Goal: Navigation & Orientation: Find specific page/section

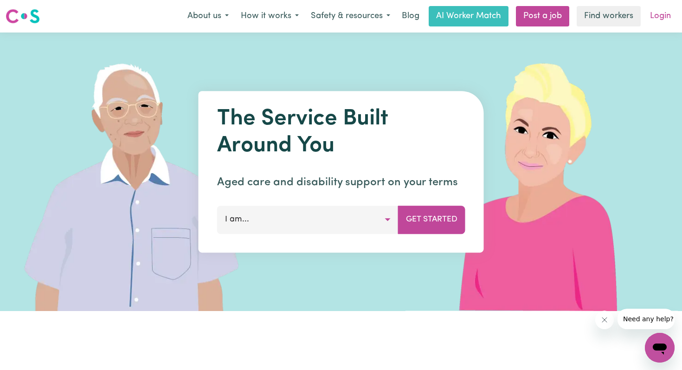
click at [660, 17] on link "Login" at bounding box center [660, 16] width 32 height 20
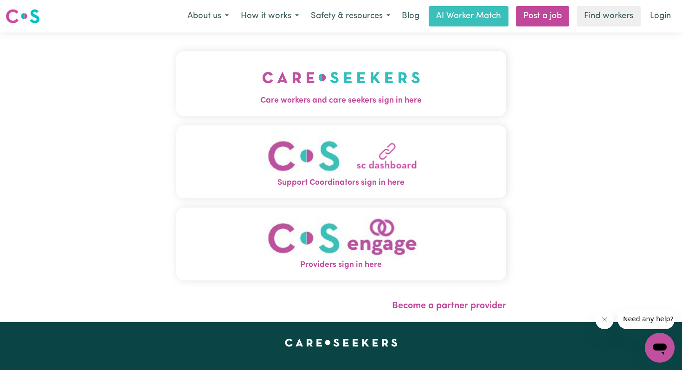
click at [378, 82] on img "Care workers and care seekers sign in here" at bounding box center [341, 77] width 158 height 34
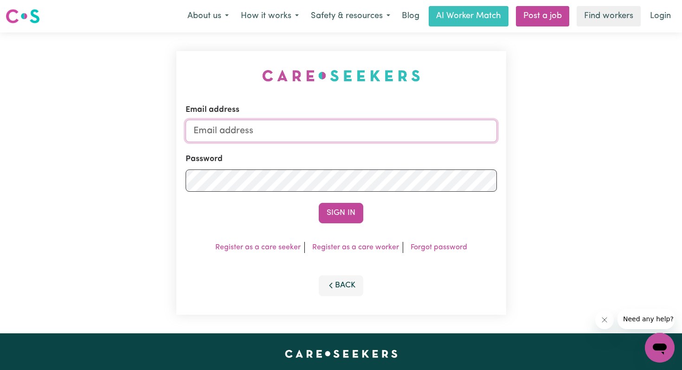
click at [324, 137] on input "Email address" at bounding box center [341, 131] width 311 height 22
type input "[PERSON_NAME][EMAIL_ADDRESS][DOMAIN_NAME]"
click at [319, 203] on button "Sign In" at bounding box center [341, 213] width 45 height 20
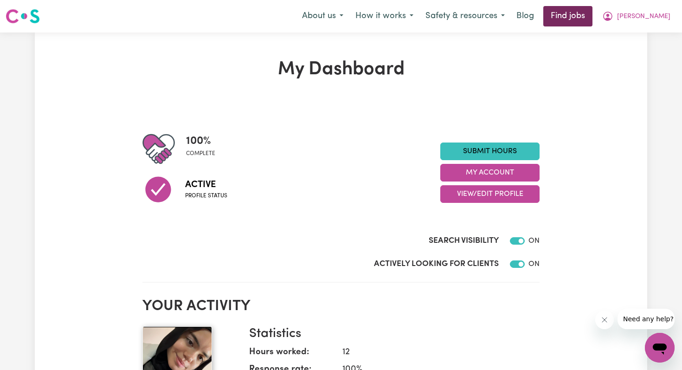
click at [592, 24] on link "Find jobs" at bounding box center [567, 16] width 49 height 20
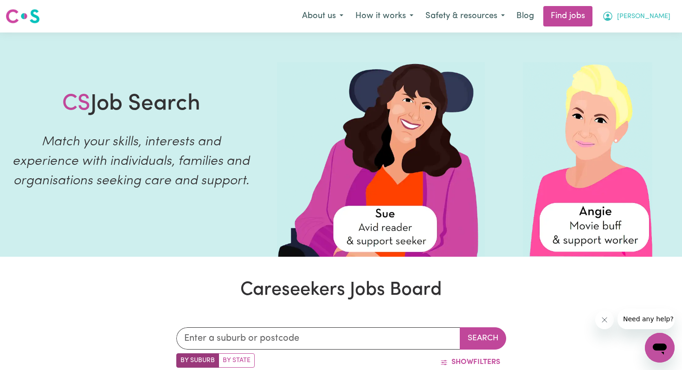
click at [659, 20] on span "[PERSON_NAME]" at bounding box center [643, 17] width 53 height 10
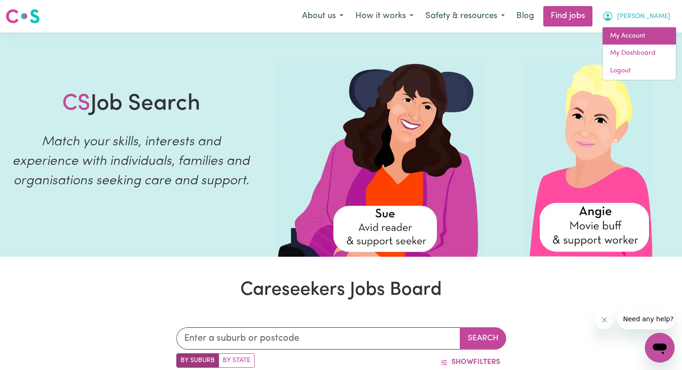
click at [639, 36] on link "My Account" at bounding box center [638, 36] width 73 height 18
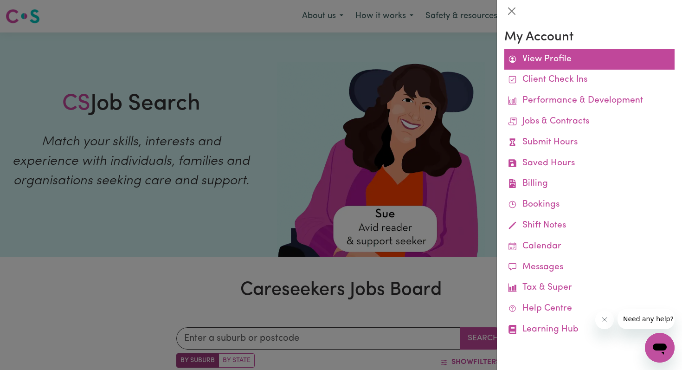
click at [538, 52] on link "View Profile" at bounding box center [589, 59] width 170 height 21
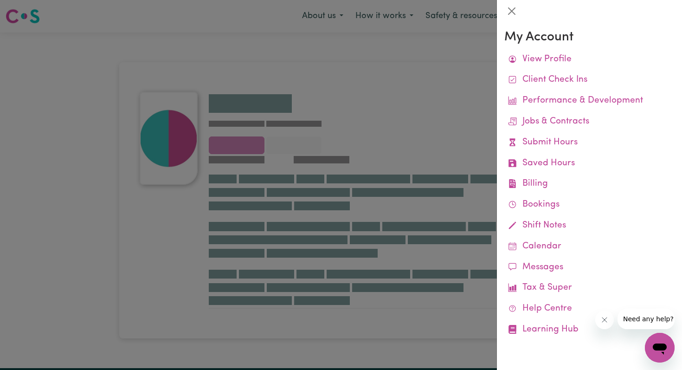
click at [537, 48] on div "My Account View Profile Client Check Ins Performance & Development Jobs & Contr…" at bounding box center [589, 185] width 170 height 310
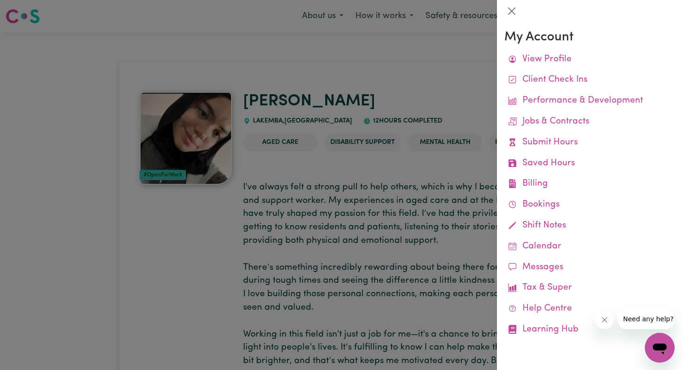
click at [399, 122] on div at bounding box center [341, 185] width 682 height 370
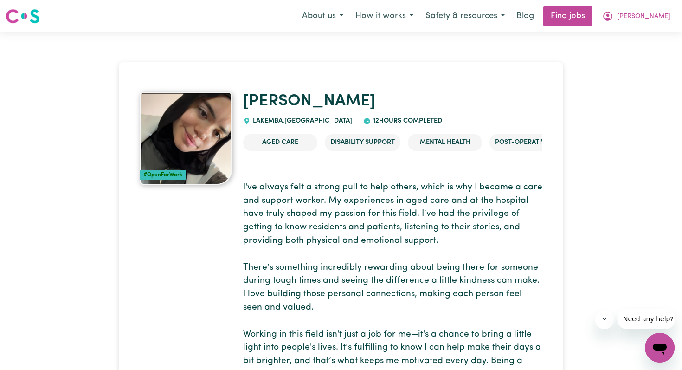
click at [338, 123] on span "[GEOGRAPHIC_DATA] , [GEOGRAPHIC_DATA]" at bounding box center [301, 120] width 102 height 7
